Goal: Obtain resource: Obtain resource

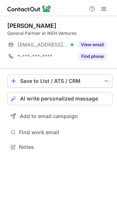
scroll to position [142, 117]
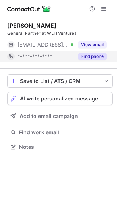
click at [90, 54] on button "Find phone" at bounding box center [92, 56] width 29 height 7
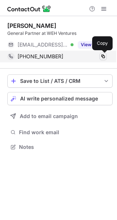
click at [104, 57] on span at bounding box center [104, 57] width 6 height 6
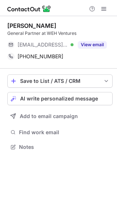
scroll to position [142, 117]
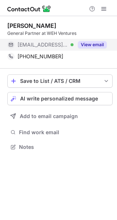
click at [93, 44] on button "View email" at bounding box center [92, 44] width 29 height 7
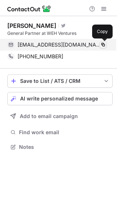
click at [104, 44] on span at bounding box center [104, 45] width 6 height 6
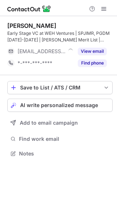
scroll to position [149, 117]
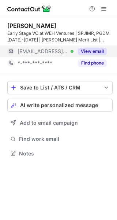
click at [99, 54] on button "View email" at bounding box center [92, 51] width 29 height 7
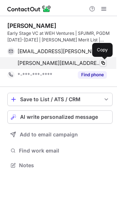
click at [103, 62] on span at bounding box center [104, 63] width 6 height 6
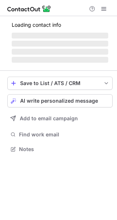
scroll to position [154, 117]
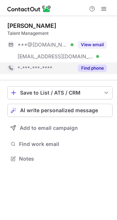
click at [81, 70] on button "Find phone" at bounding box center [92, 68] width 29 height 7
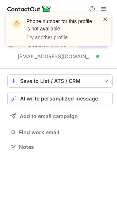
scroll to position [142, 117]
click at [104, 19] on span at bounding box center [106, 18] width 6 height 7
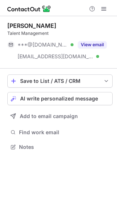
click at [91, 45] on div "Phone number for this profile is not available Try another profile Shuchi Mathu…" at bounding box center [58, 110] width 117 height 220
click at [91, 45] on button "View email" at bounding box center [92, 44] width 29 height 7
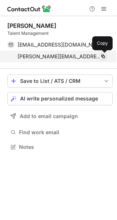
click at [102, 54] on span at bounding box center [104, 57] width 6 height 6
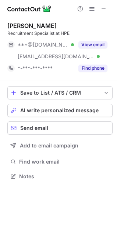
scroll to position [171, 117]
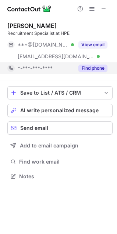
click at [94, 68] on button "Find phone" at bounding box center [92, 68] width 29 height 7
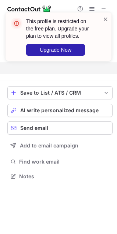
scroll to position [159, 117]
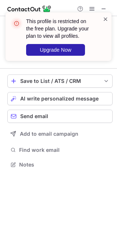
click at [104, 20] on span at bounding box center [105, 18] width 6 height 7
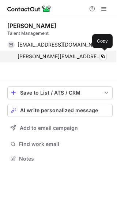
scroll to position [142, 117]
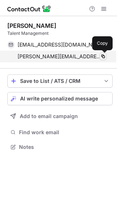
click at [104, 54] on span at bounding box center [104, 57] width 6 height 6
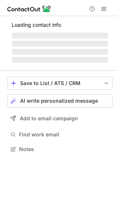
scroll to position [154, 117]
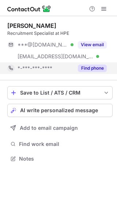
click at [80, 66] on button "Find phone" at bounding box center [92, 68] width 29 height 7
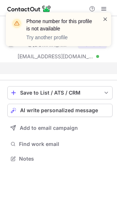
scroll to position [142, 117]
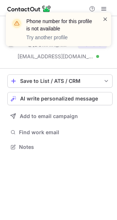
click at [105, 16] on span at bounding box center [106, 18] width 6 height 7
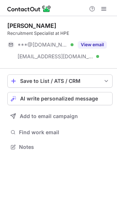
click at [99, 43] on button "View email" at bounding box center [92, 44] width 29 height 7
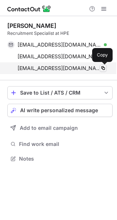
click at [105, 68] on span at bounding box center [104, 68] width 6 height 6
